Goal: Task Accomplishment & Management: Manage account settings

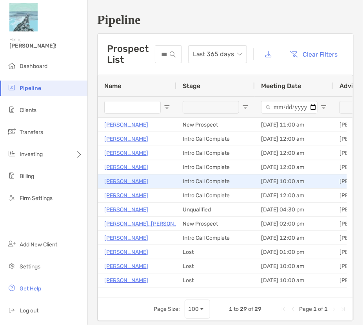
click at [135, 179] on p "[PERSON_NAME]" at bounding box center [126, 181] width 44 height 10
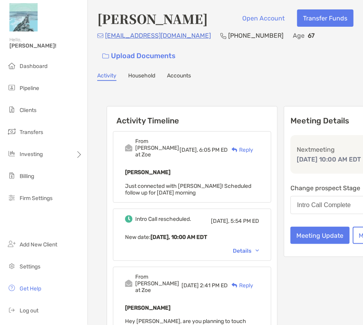
click at [182, 182] on span "Just connected with [PERSON_NAME]! Scheduled follow up for [DATE] morning" at bounding box center [188, 188] width 126 height 13
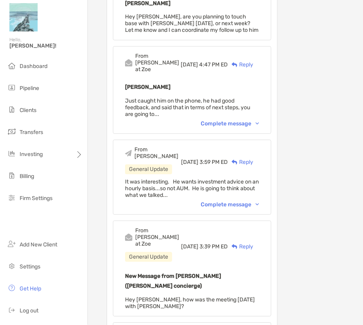
scroll to position [314, 0]
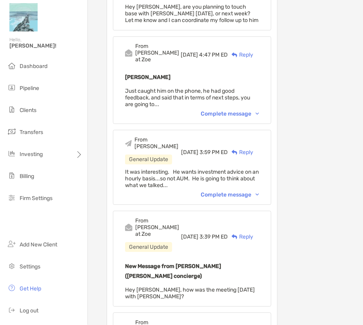
click at [201, 191] on div "Complete message" at bounding box center [230, 194] width 58 height 7
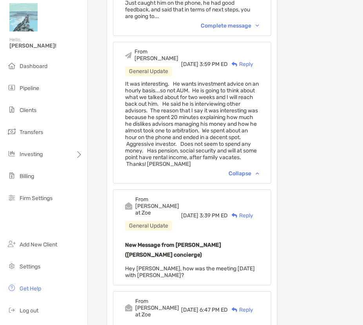
scroll to position [432, 0]
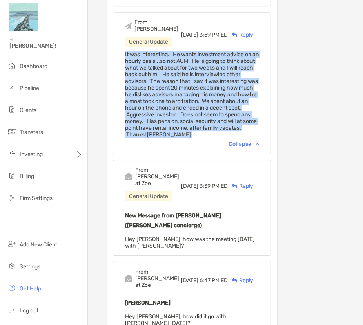
drag, startPoint x: 189, startPoint y: 147, endPoint x: 121, endPoint y: 48, distance: 120.0
click at [121, 48] on div "From [PERSON_NAME] General Update [DATE] 3:59 PM ED Reply It was interesting. H…" at bounding box center [192, 83] width 159 height 142
copy span "It was interesting. He wants investment advice on an hourly basis...so not AUM.…"
